Goal: Answer question/provide support

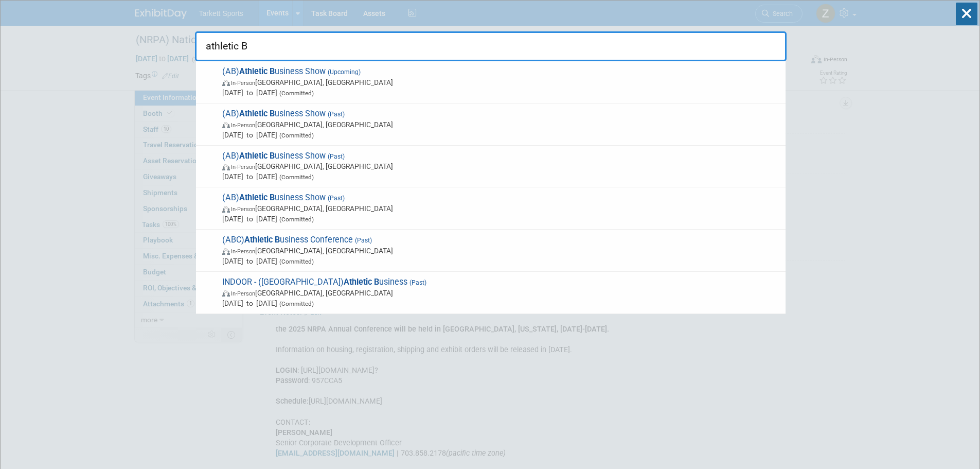
type input "athletic Bu"
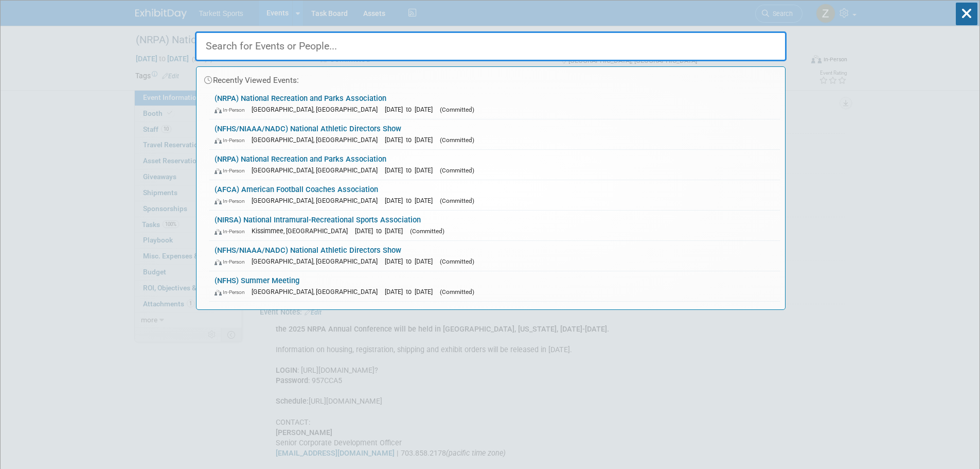
click at [370, 43] on input "text" at bounding box center [490, 46] width 591 height 30
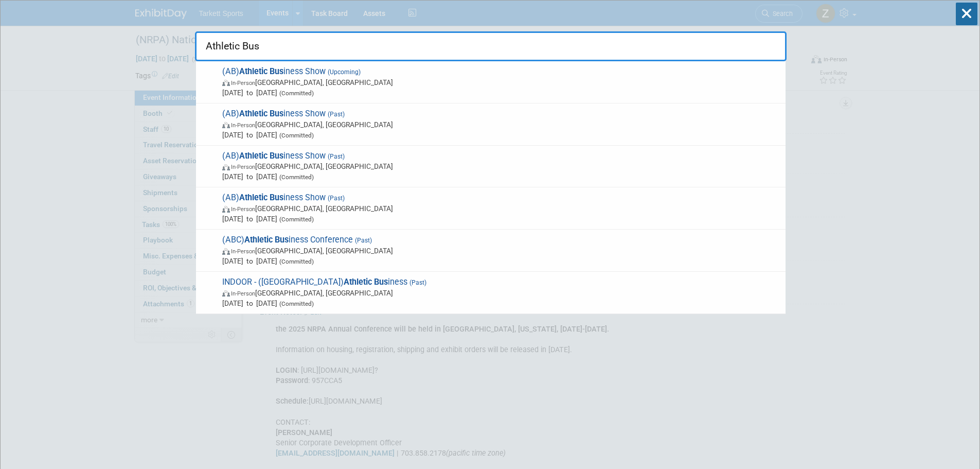
click at [448, 46] on input "Athletic Bus" at bounding box center [490, 46] width 591 height 30
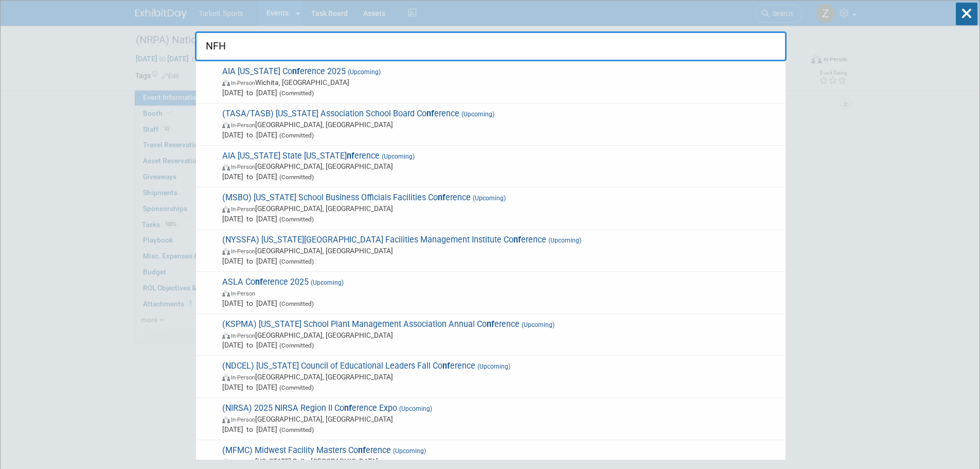
type input "NFHS"
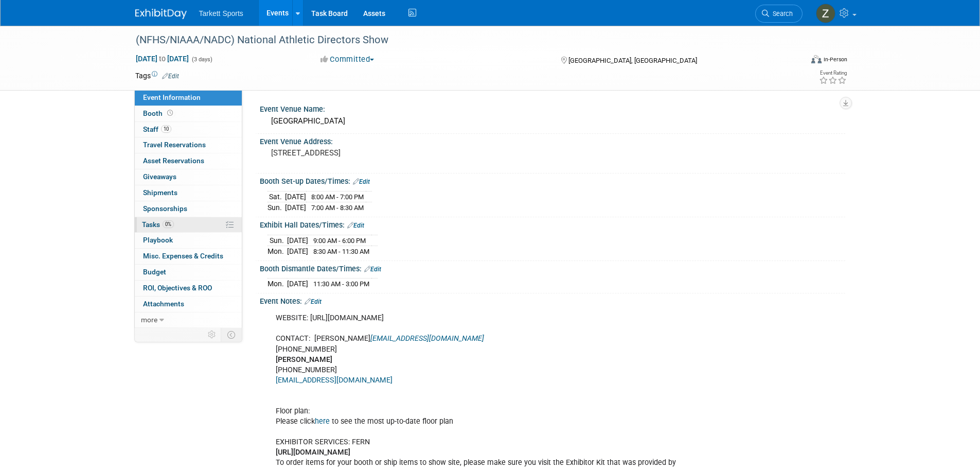
click at [172, 227] on span "0%" at bounding box center [168, 224] width 11 height 8
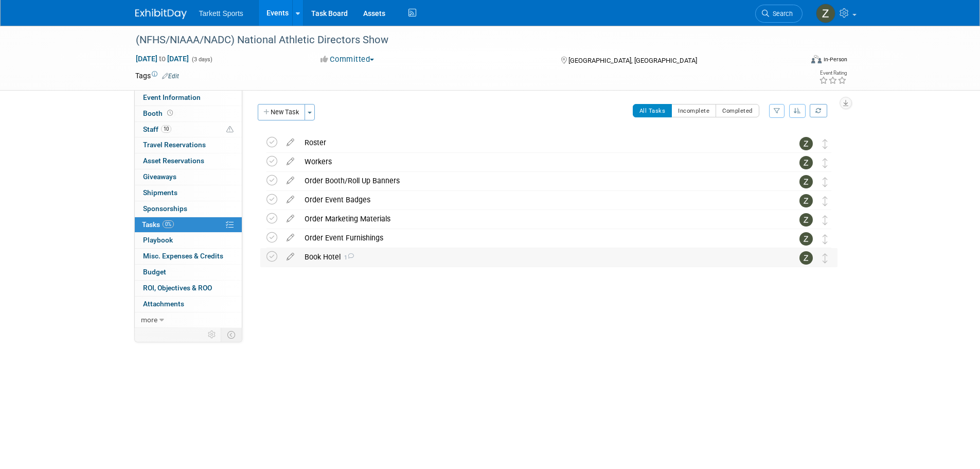
click at [309, 260] on div "Book Hotel 1" at bounding box center [538, 256] width 479 height 17
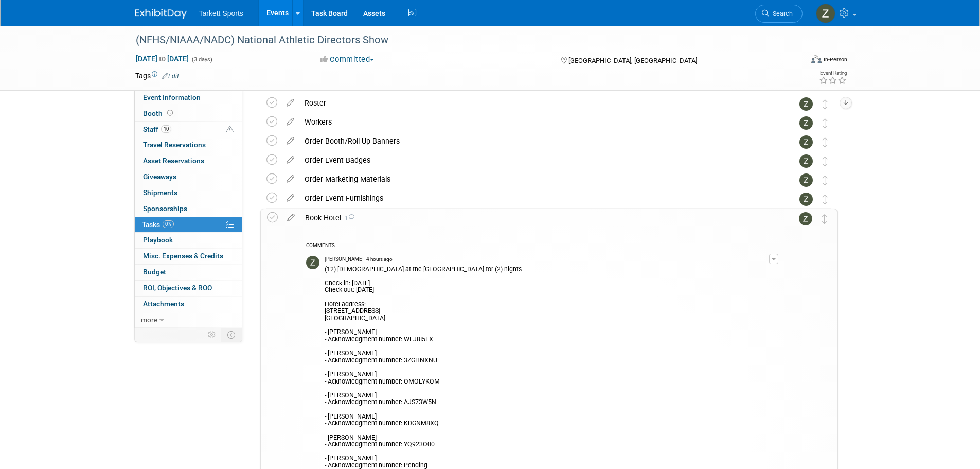
scroll to position [154, 0]
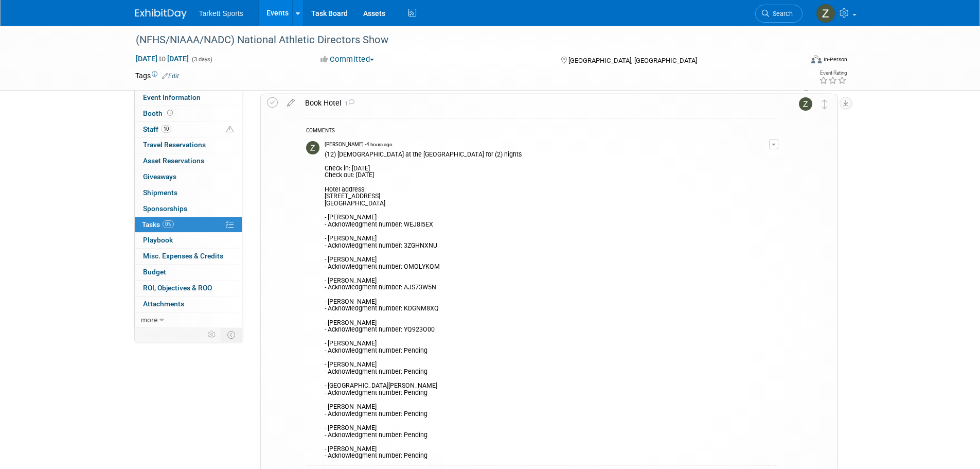
click at [768, 139] on td "Zak Sigler - 4 hours ago (12) Rooms Booked at the Hilton Tampa Downtown for (2)…" at bounding box center [547, 301] width 444 height 328
click at [778, 149] on div "Edit Comment Remove" at bounding box center [773, 143] width 9 height 12
click at [775, 146] on button "button" at bounding box center [773, 144] width 9 height 10
click at [732, 154] on link "Edit Comment" at bounding box center [736, 159] width 81 height 14
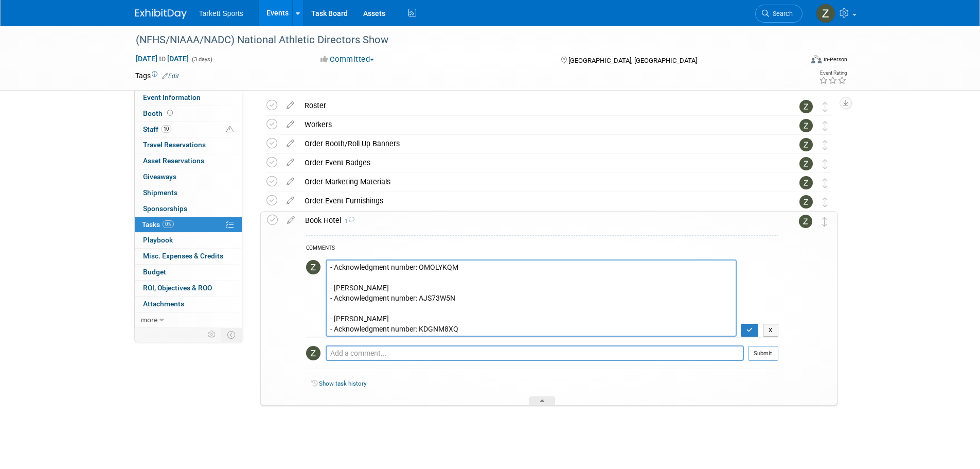
click at [471, 279] on textarea "(12) Rooms Booked at the Hilton Tampa Downtown for (2) nights Check in: Decembe…" at bounding box center [531, 297] width 411 height 77
click at [358, 292] on textarea "(12) Rooms Booked at the Hilton Tampa Downtown for (2) nights Check in: Decembe…" at bounding box center [531, 297] width 411 height 77
paste textarea "Hotel confirmation: 3329821489"
click at [405, 284] on textarea "(12) Rooms Booked at the Hilton Tampa Downtown for (2) nights Check in: Decembe…" at bounding box center [531, 297] width 411 height 77
drag, startPoint x: 395, startPoint y: 287, endPoint x: 327, endPoint y: 288, distance: 67.9
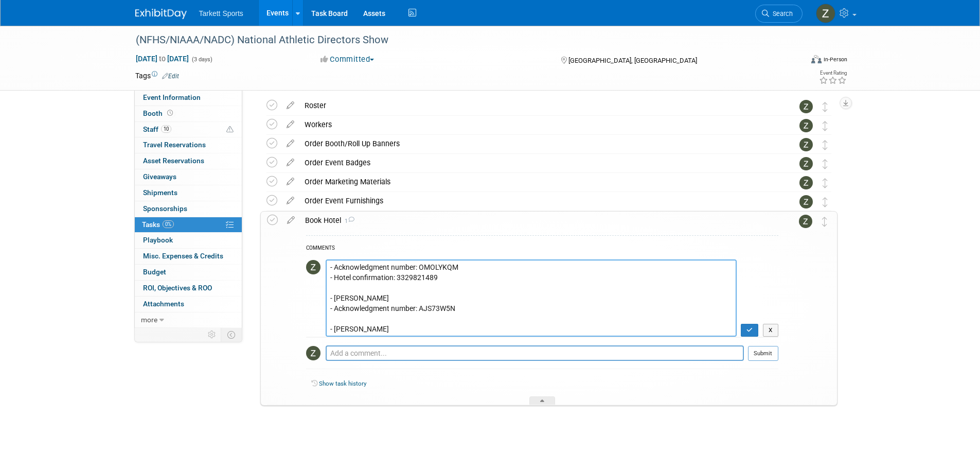
click at [327, 288] on textarea "(12) Rooms Booked at the Hilton Tampa Downtown for (2) nights Check in: Decembe…" at bounding box center [531, 297] width 411 height 77
click at [375, 326] on textarea "(12) Rooms Booked at the Hilton Tampa Downtown for (2) nights Check in: Decembe…" at bounding box center [531, 297] width 411 height 77
paste textarea "- Hotel confirmation:"
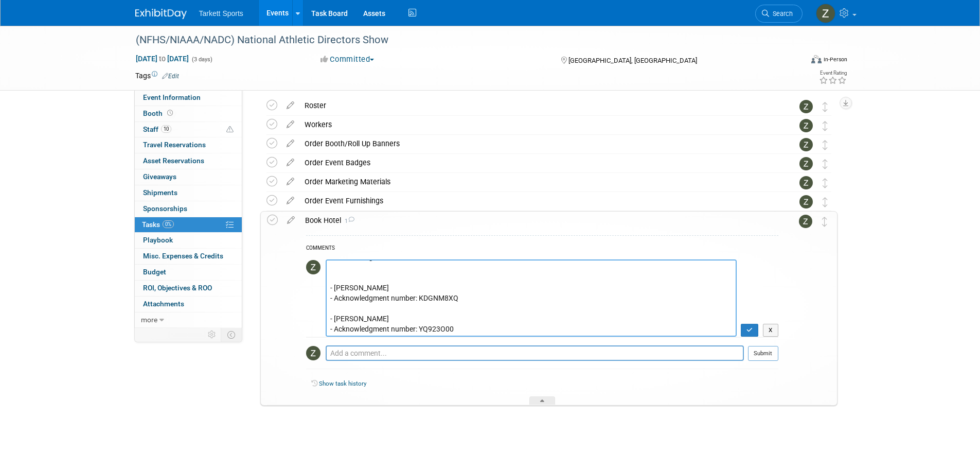
paste textarea "- Hotel confirmation:"
click at [337, 315] on textarea "(12) Rooms Booked at the Hilton Tampa Downtown for (2) nights Check in: Decembe…" at bounding box center [531, 297] width 411 height 77
paste textarea "- Hotel confirmation:"
click at [338, 310] on textarea "(12) Rooms Booked at the Hilton Tampa Downtown for (2) nights Check in: Decembe…" at bounding box center [531, 297] width 411 height 77
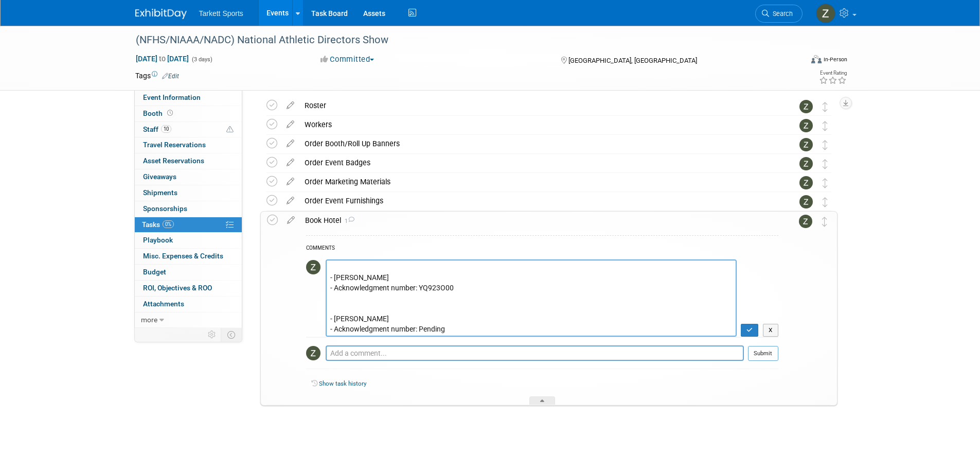
paste textarea "- Hotel confirmation:"
click at [345, 295] on textarea "(12) Rooms Booked at the Hilton Tampa Downtown for (2) nights Check in: Decembe…" at bounding box center [531, 297] width 411 height 77
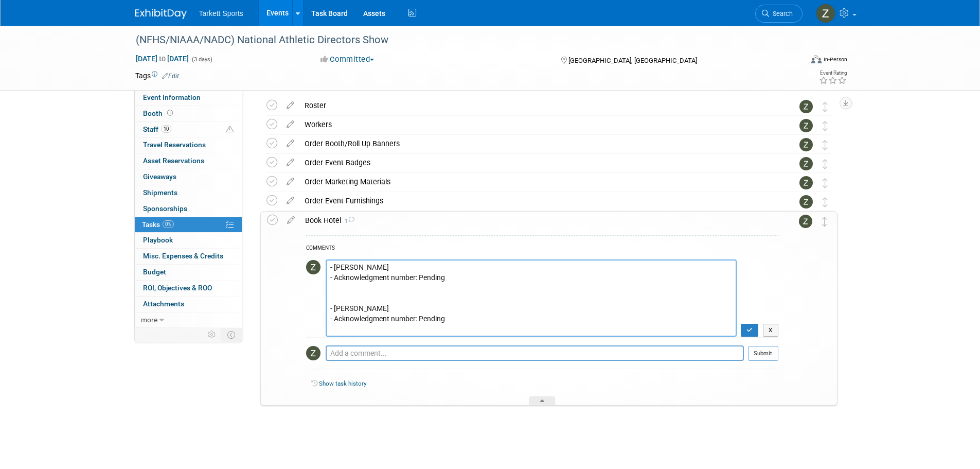
paste textarea "- Hotel confirmation:"
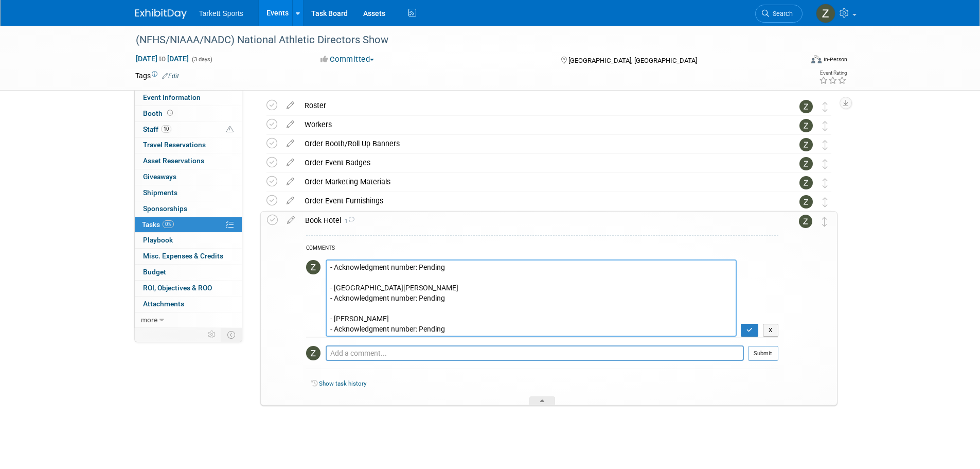
click at [346, 286] on textarea "(12) Rooms Booked at the Hilton Tampa Downtown for (2) nights Check in: Decembe…" at bounding box center [531, 297] width 411 height 77
paste textarea "- Hotel confirmation:"
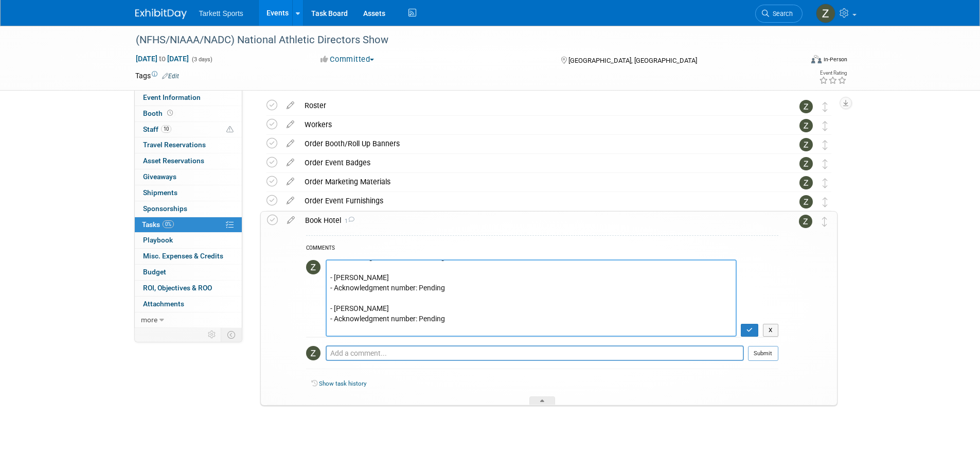
click at [344, 276] on textarea "(12) Rooms Booked at the Hilton Tampa Downtown for (2) nights Check in: Decembe…" at bounding box center [531, 297] width 411 height 77
paste textarea "- Hotel confirmation:"
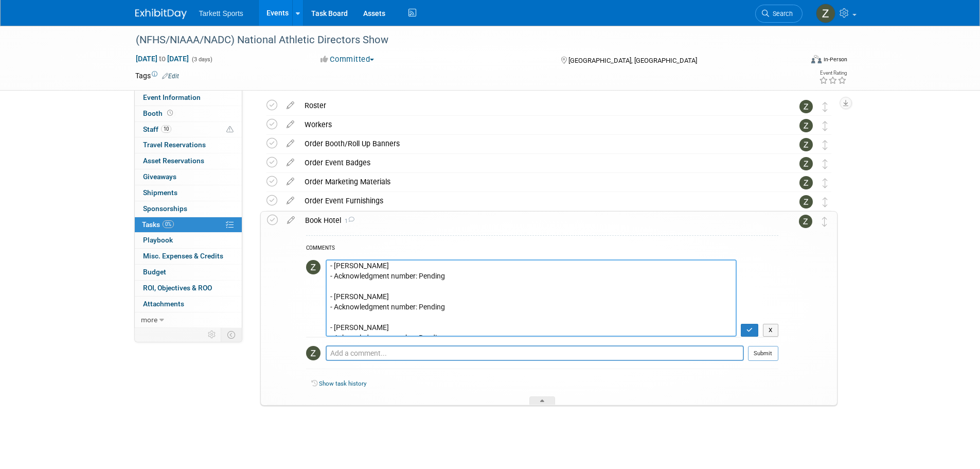
scroll to position [453, 0]
click at [344, 278] on textarea "(12) Rooms Booked at the Hilton Tampa Downtown for (2) nights Check in: Decembe…" at bounding box center [531, 297] width 411 height 77
paste textarea "- Hotel confirmation:"
click at [351, 307] on textarea "(12) Rooms Booked at the Hilton Tampa Downtown for (2) nights Check in: Decembe…" at bounding box center [531, 297] width 411 height 77
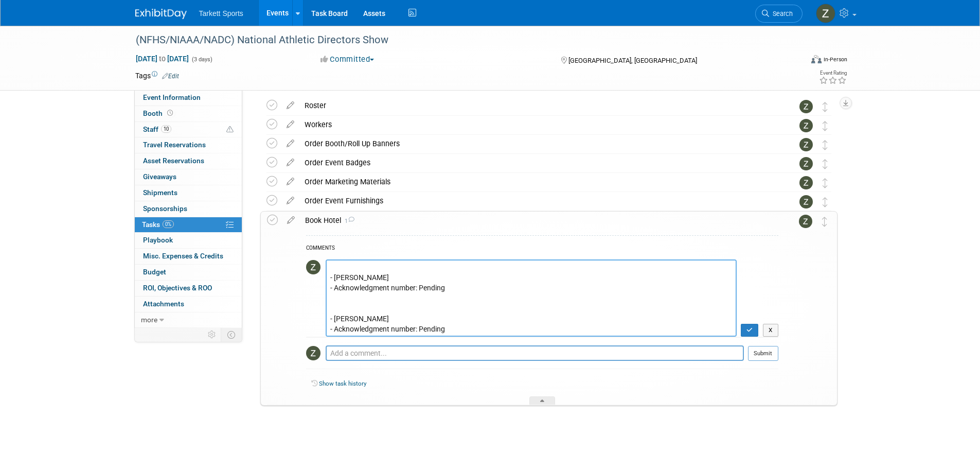
paste textarea "- Hotel confirmation:"
click at [448, 329] on textarea "(12) Rooms Booked at the Hilton Tampa Downtown for (2) nights Check in: Decembe…" at bounding box center [531, 297] width 411 height 77
paste textarea "- Hotel confirmation:"
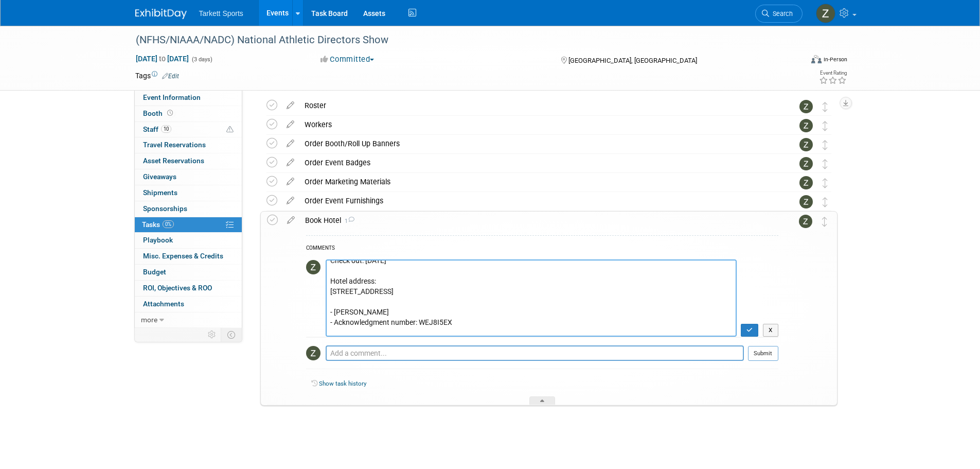
scroll to position [51, 0]
click at [433, 324] on textarea "(12) Rooms Booked at the Hilton Tampa Downtown for (2) nights Check in: Decembe…" at bounding box center [531, 297] width 411 height 77
click at [436, 331] on textarea "(12) Rooms Booked at the Hilton Tampa Downtown for (2) nights Check in: Decembe…" at bounding box center [531, 297] width 411 height 77
paste textarea "- Hotel confirmation:"
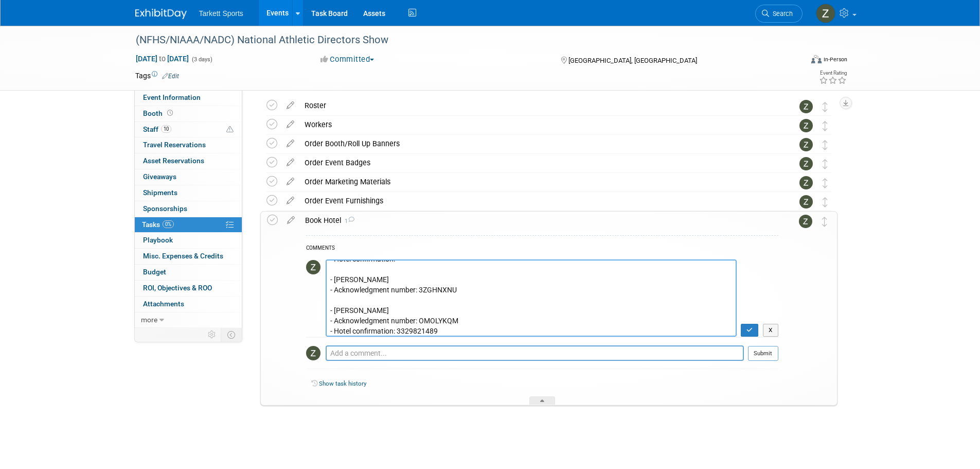
click at [383, 309] on textarea "(12) Rooms Booked at the Hilton Tampa Downtown for (2) nights Check in: Decembe…" at bounding box center [531, 297] width 411 height 77
paste textarea "- Hotel confirmation:"
click at [408, 295] on textarea "(12) Rooms Booked at the Hilton Tampa Downtown for (2) nights Check in: Decembe…" at bounding box center [531, 297] width 411 height 77
paste textarea "3328512424"
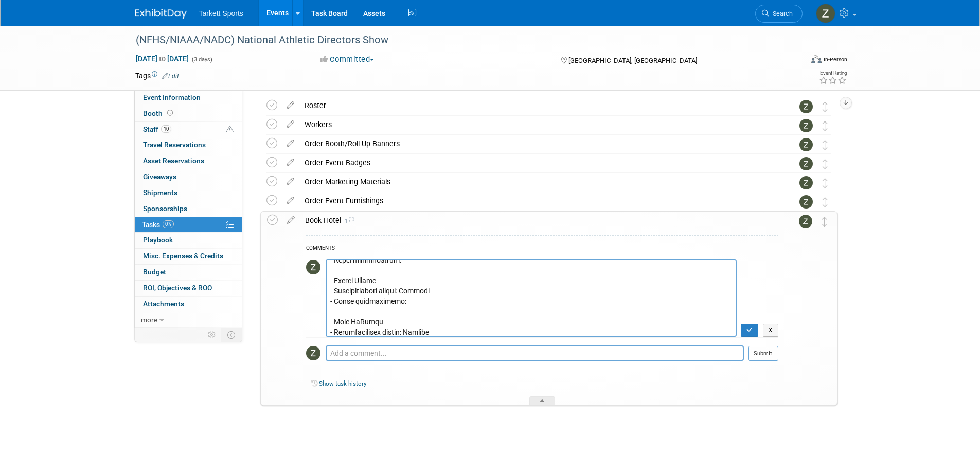
scroll to position [504, 0]
click at [428, 328] on textarea "(12) Rooms Booked at the Hilton Tampa Downtown for (2) nights Check in: Decembe…" at bounding box center [531, 297] width 411 height 77
paste textarea "3327203359"
click at [397, 287] on textarea "(12) Rooms Booked at the Hilton Tampa Downtown for (2) nights Check in: Decembe…" at bounding box center [531, 297] width 411 height 77
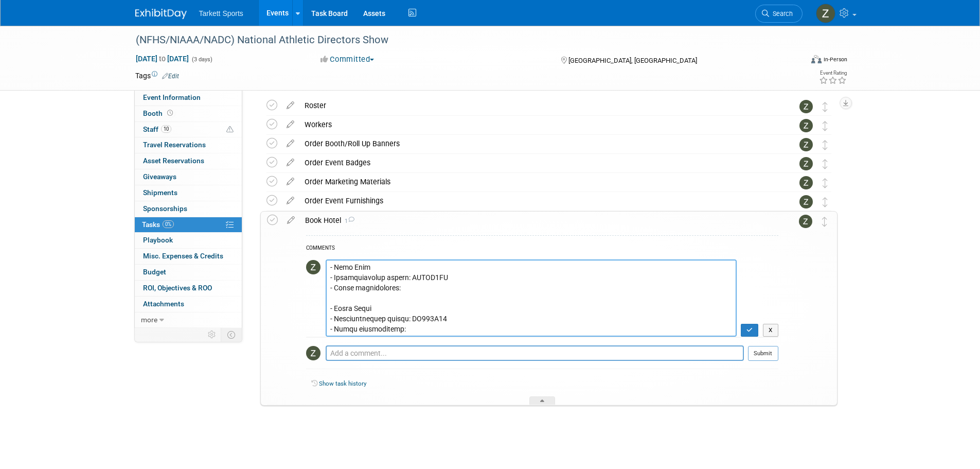
paste textarea "3331469211"
click at [396, 327] on textarea "(12) Rooms Booked at the Hilton Tampa Downtown for (2) nights Check in: Decembe…" at bounding box center [531, 297] width 411 height 77
paste textarea "3329723791"
click at [397, 280] on textarea "(12) Rooms Booked at the Hilton Tampa Downtown for (2) nights Check in: Decembe…" at bounding box center [531, 297] width 411 height 77
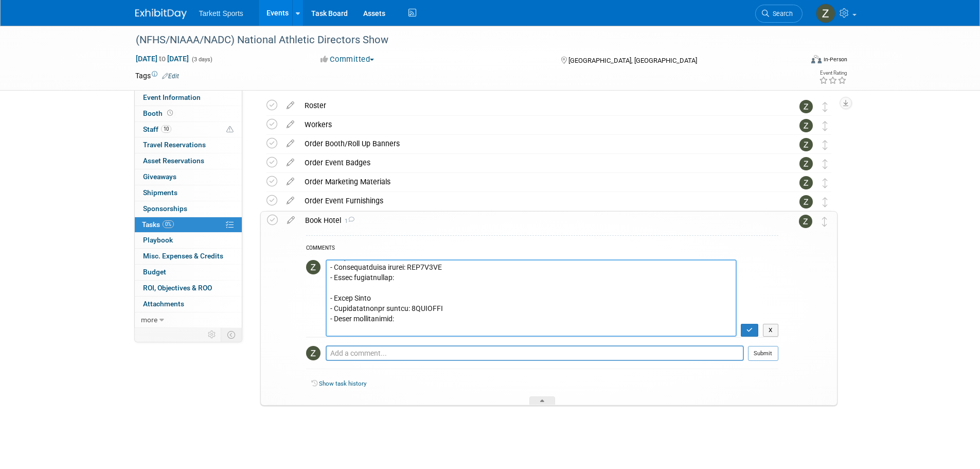
paste textarea "3333650986"
click at [402, 288] on textarea "(12) Rooms Booked at the Hilton Tampa Downtown for (2) nights Check in: Decembe…" at bounding box center [531, 297] width 411 height 77
paste textarea "3327639714"
click at [458, 300] on textarea "(12) Rooms Booked at the Hilton Tampa Downtown for (2) nights Check in: Decembe…" at bounding box center [531, 297] width 411 height 77
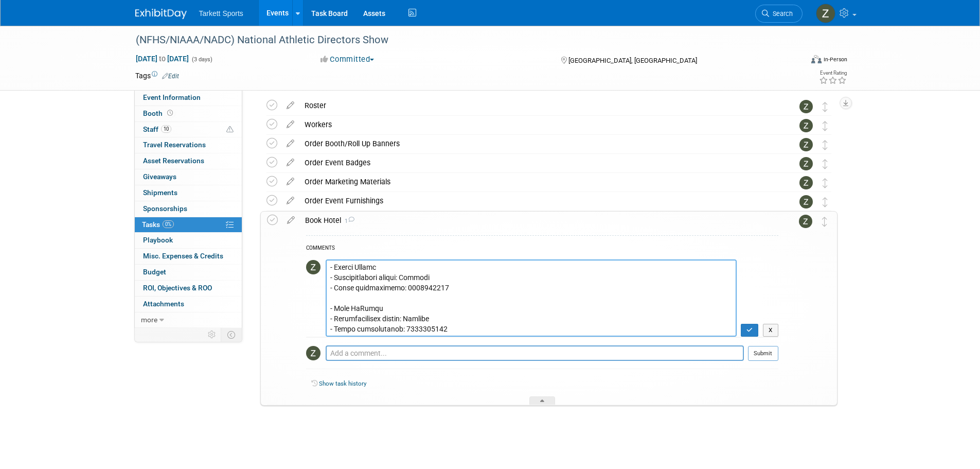
scroll to position [453, 0]
click at [411, 291] on textarea "(12) Rooms Booked at the Hilton Tampa Downtown for (2) nights Check in: Decembe…" at bounding box center [531, 297] width 411 height 77
click at [411, 295] on textarea "(12) Rooms Booked at the Hilton Tampa Downtown for (2) nights Check in: Decembe…" at bounding box center [531, 297] width 411 height 77
paste textarea "3331905566"
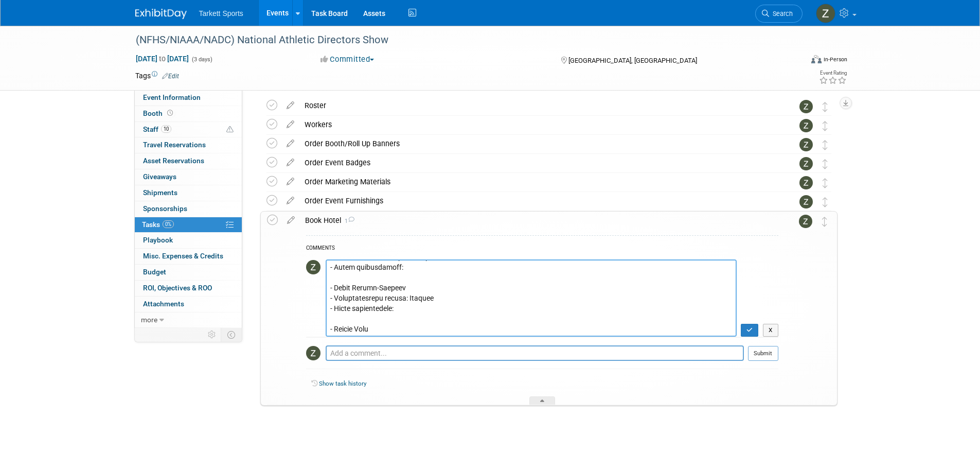
click at [404, 264] on textarea "(12) Rooms Booked at the Hilton Tampa Downtown for (2) nights Check in: Decembe…" at bounding box center [531, 297] width 411 height 77
paste textarea "3330596501"
click at [405, 320] on textarea "(12) Rooms Booked at the Hilton Tampa Downtown for (2) nights Check in: Decembe…" at bounding box center [531, 297] width 411 height 77
click at [405, 324] on textarea "(12) Rooms Booked at the Hilton Tampa Downtown for (2) nights Check in: Decembe…" at bounding box center [531, 297] width 411 height 77
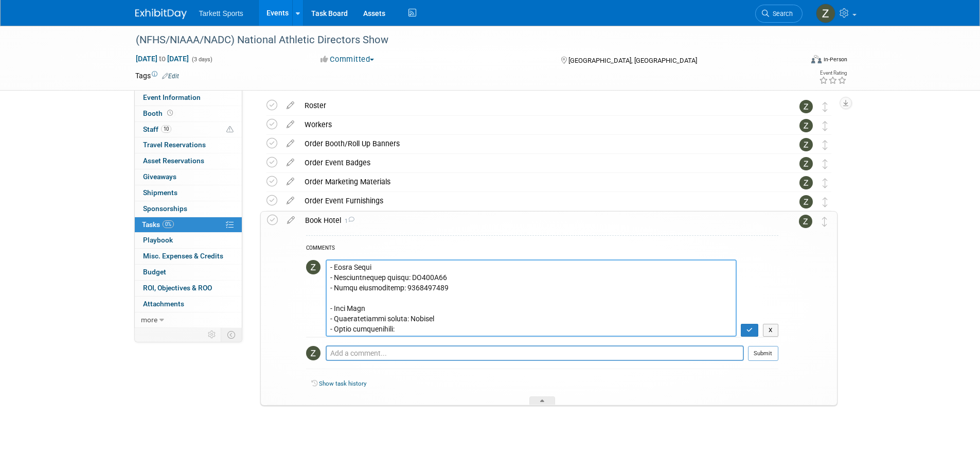
paste textarea "3332341921"
click at [411, 326] on textarea "(12) Rooms Booked at the Hilton Tampa Downtown for (2) nights Check in: Decembe…" at bounding box center [531, 297] width 411 height 77
paste textarea "3328076069"
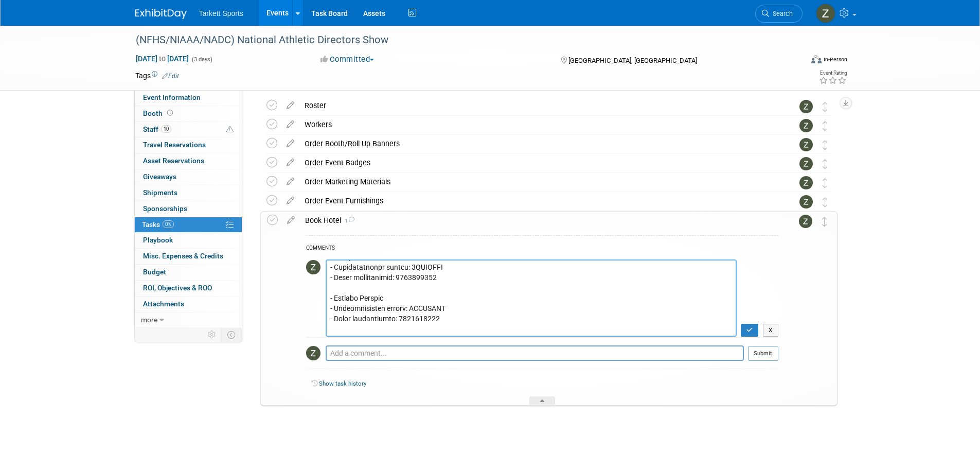
type textarea "(12) Rooms Booked at the Hilton Tampa Downtown for (2) nights Check in: Decembe…"
click at [744, 328] on button "button" at bounding box center [750, 330] width 18 height 13
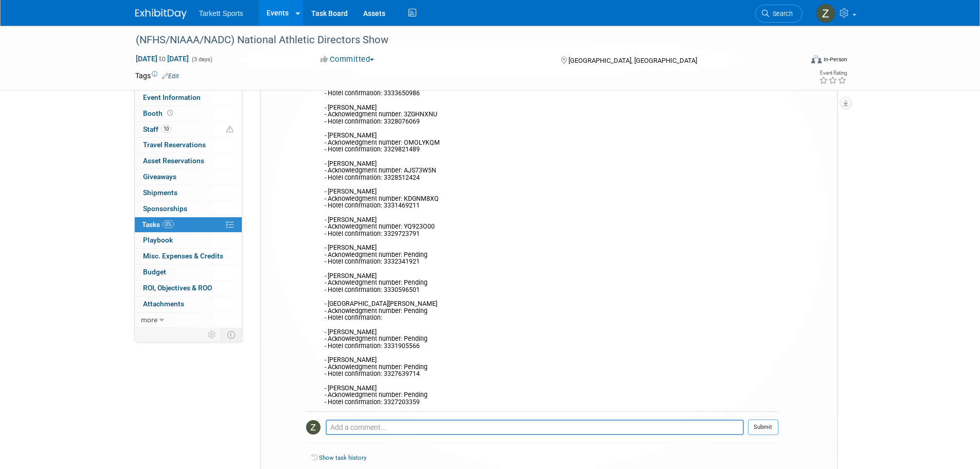
scroll to position [294, 0]
